Goal: Task Accomplishment & Management: Manage account settings

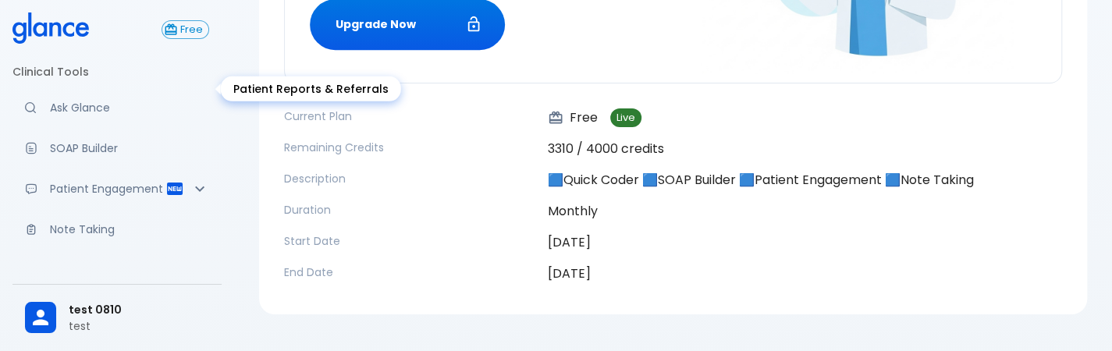
scroll to position [279, 0]
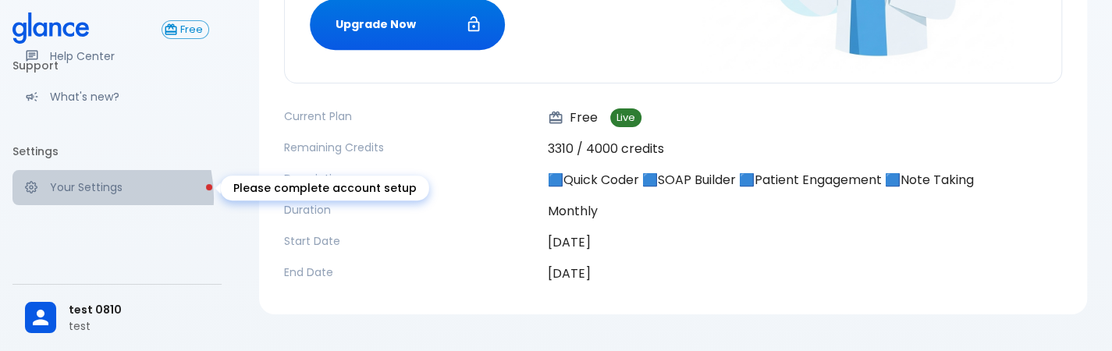
click at [76, 197] on link "Your Settings" at bounding box center [116, 187] width 209 height 34
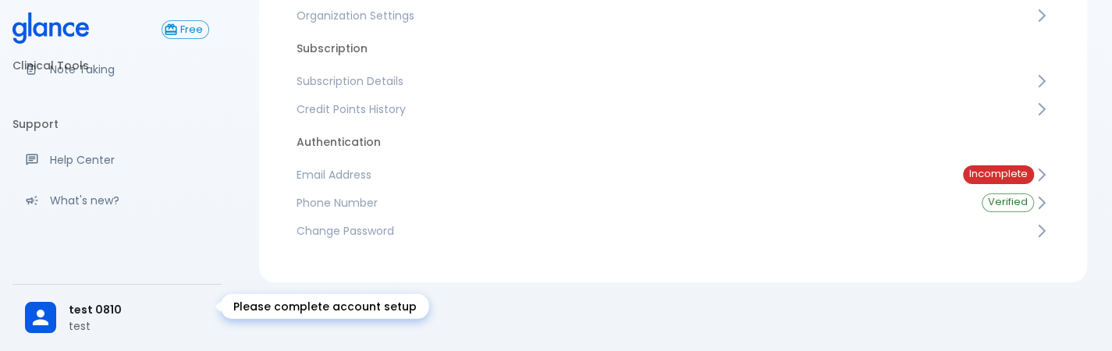
scroll to position [159, 0]
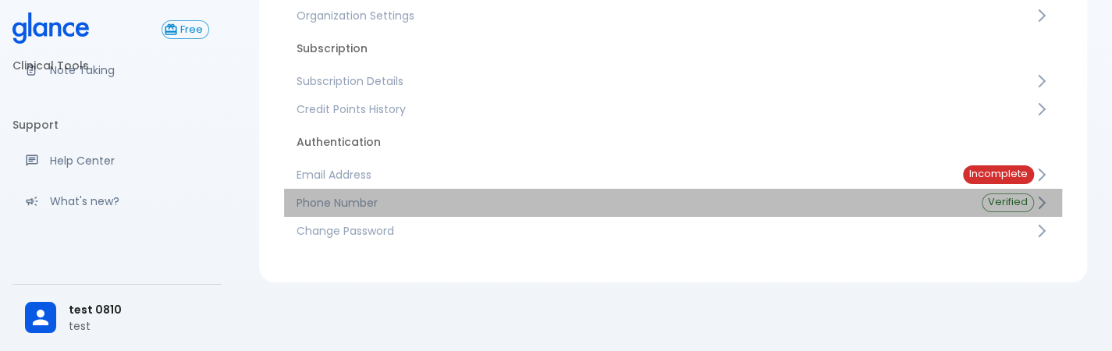
click at [434, 205] on span "Phone Number" at bounding box center [626, 203] width 660 height 16
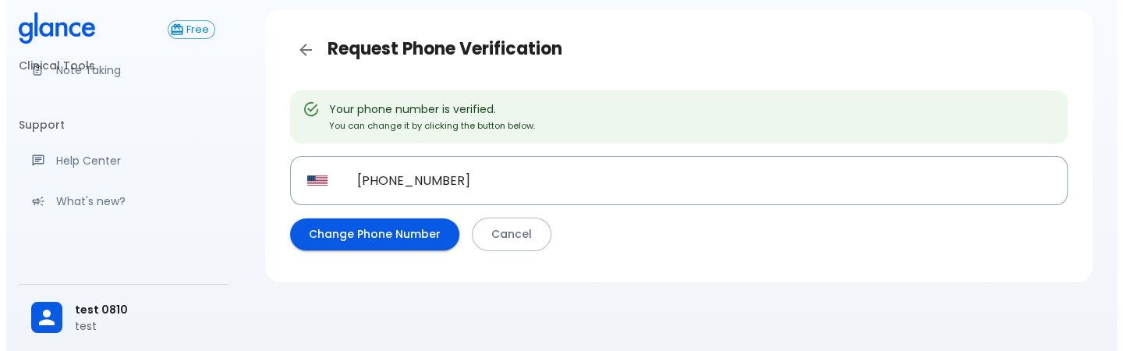
scroll to position [58, 0]
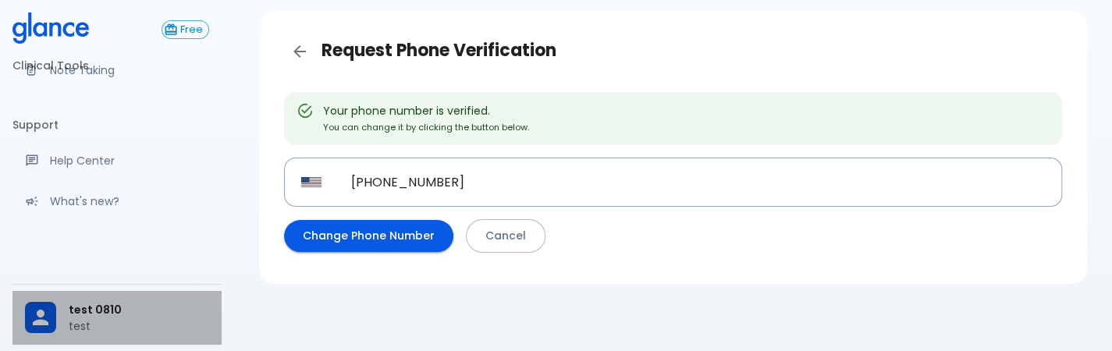
click at [115, 325] on p "test" at bounding box center [139, 326] width 140 height 16
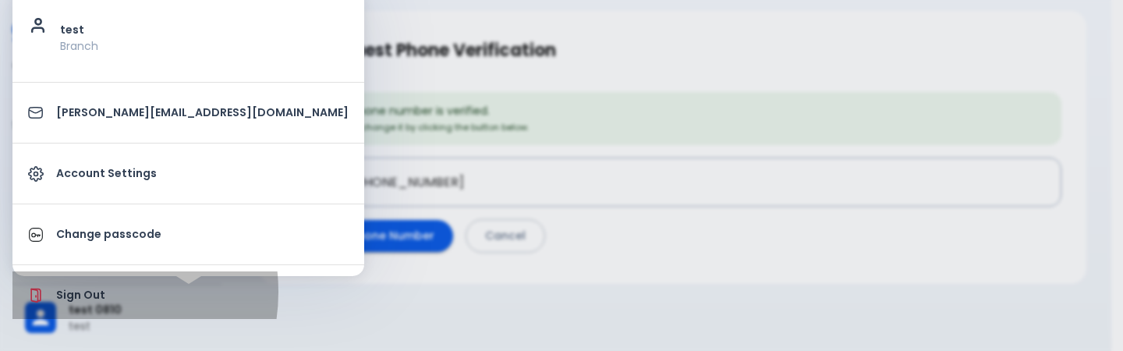
click at [83, 291] on p "Sign Out" at bounding box center [202, 295] width 293 height 16
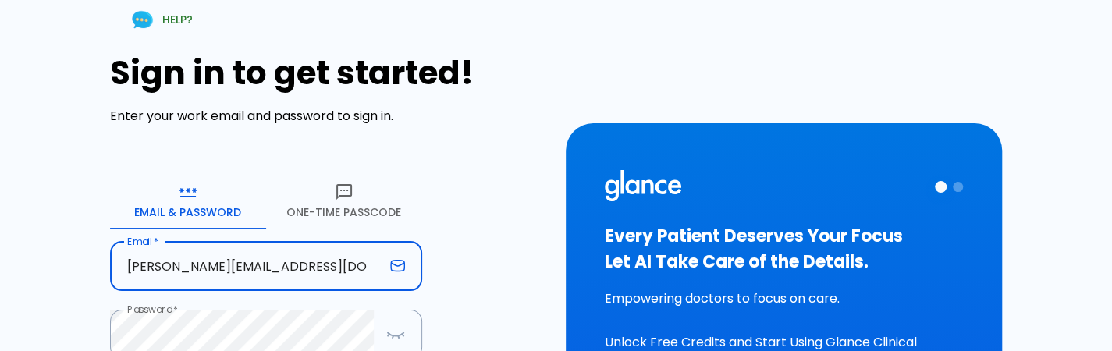
click at [333, 263] on input "deepashree+0810prod@glance.care" at bounding box center [247, 266] width 274 height 49
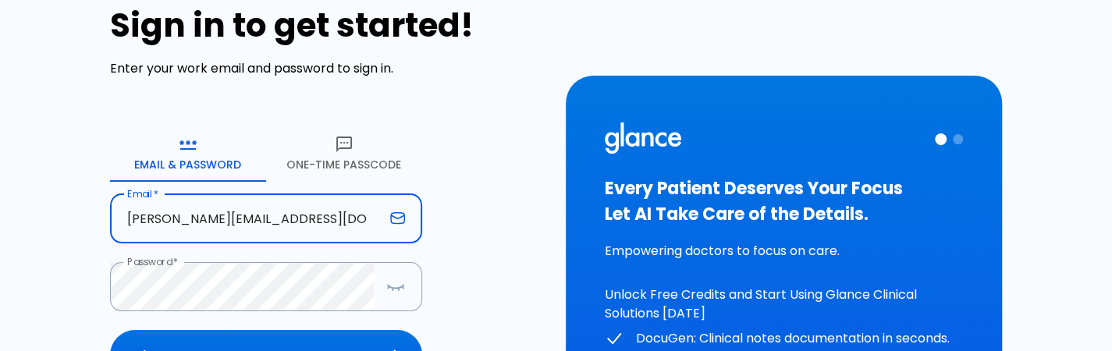
scroll to position [56, 0]
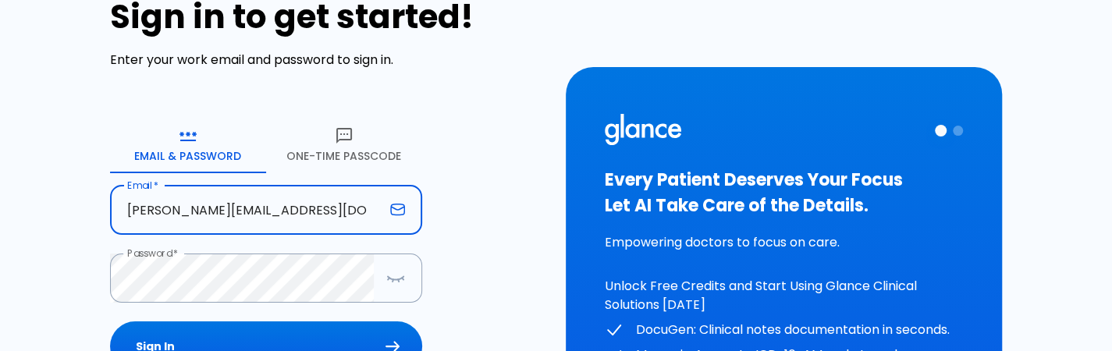
click at [321, 201] on input "deepashree+0810prod@glance.care" at bounding box center [247, 210] width 274 height 49
type input "deepashree@glance.care"
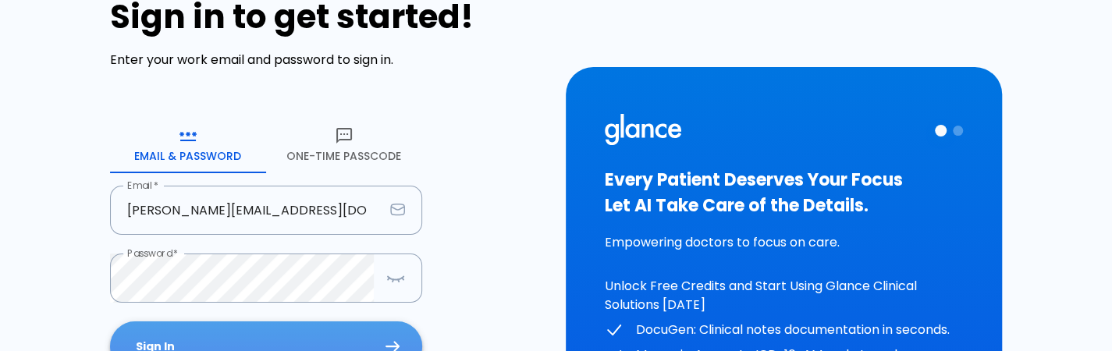
click at [324, 339] on button "Sign In" at bounding box center [266, 346] width 312 height 51
